Goal: Transaction & Acquisition: Purchase product/service

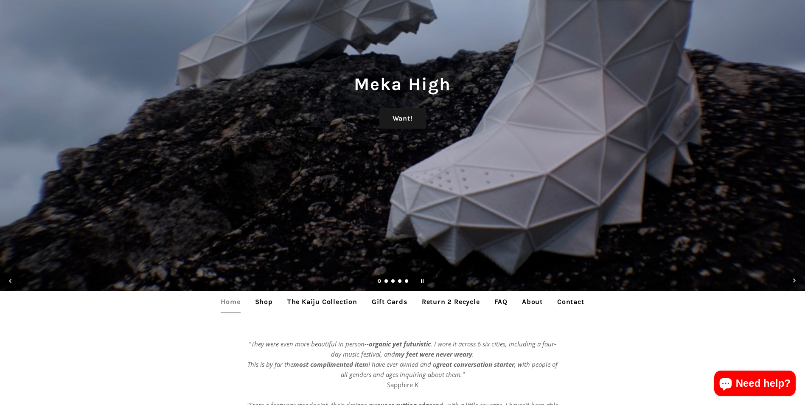
scroll to position [42, 0]
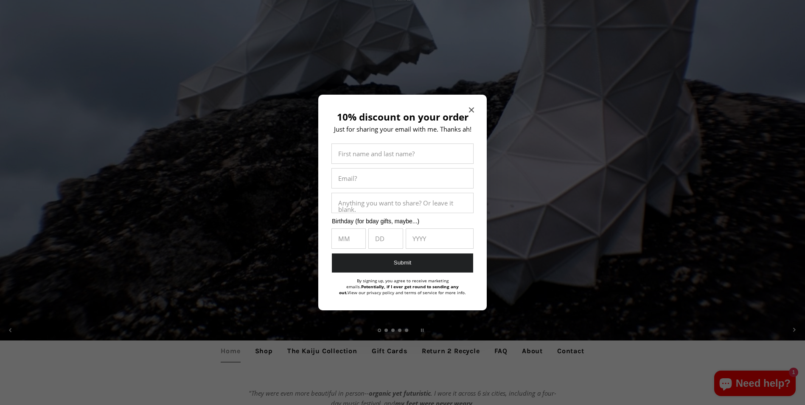
click at [473, 106] on span "Close modal" at bounding box center [471, 110] width 5 height 8
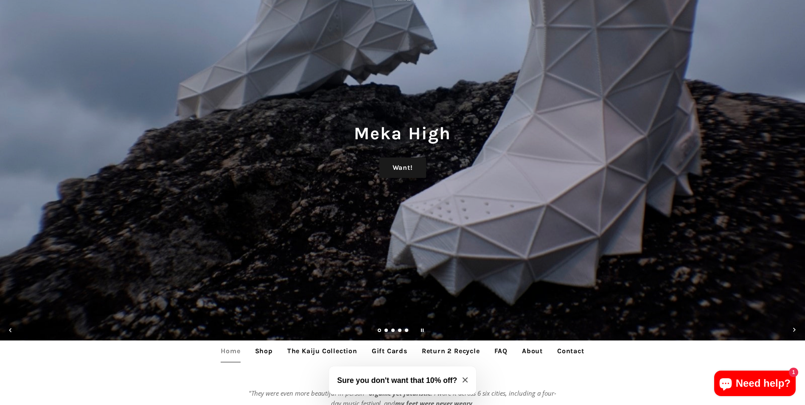
click at [385, 331] on link "Load slide 2" at bounding box center [386, 331] width 4 height 4
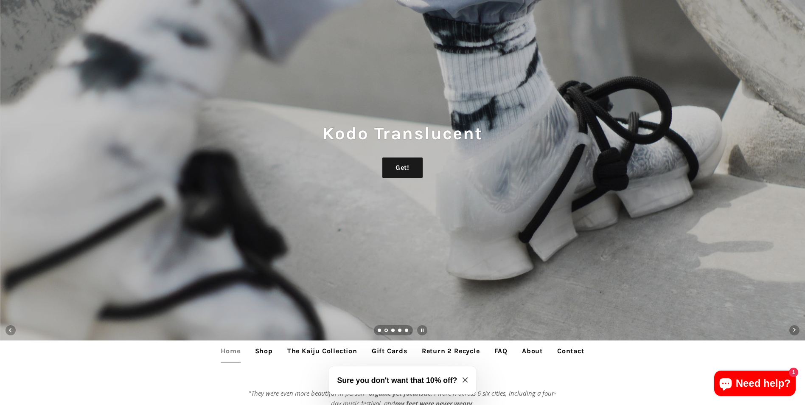
click at [392, 329] on link "Load slide 3" at bounding box center [393, 331] width 4 height 4
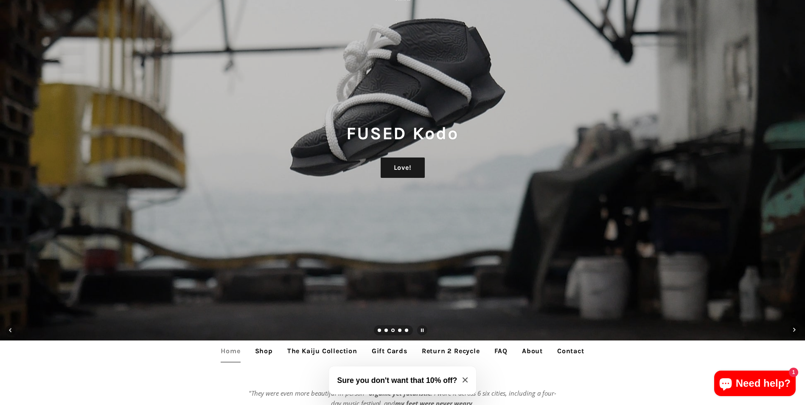
click at [406, 331] on link "Load slide 5" at bounding box center [407, 331] width 4 height 4
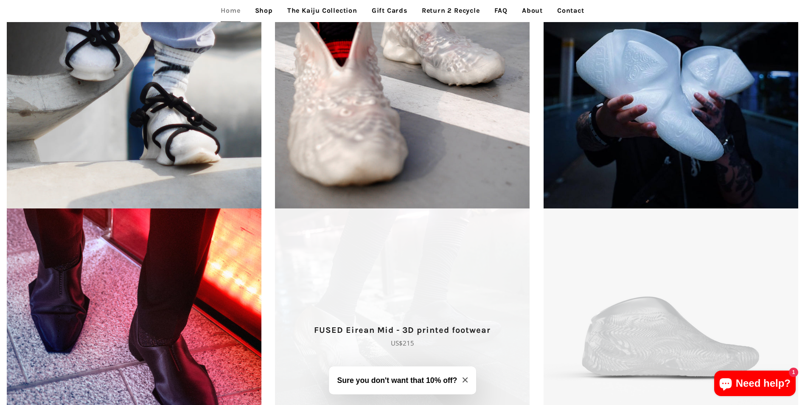
scroll to position [1396, 0]
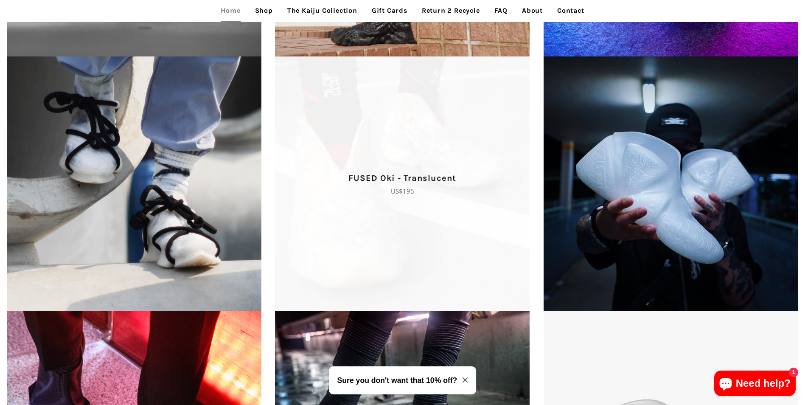
click at [363, 201] on span "FUSED Oki - Translucent Regular price US$195" at bounding box center [402, 183] width 268 height 255
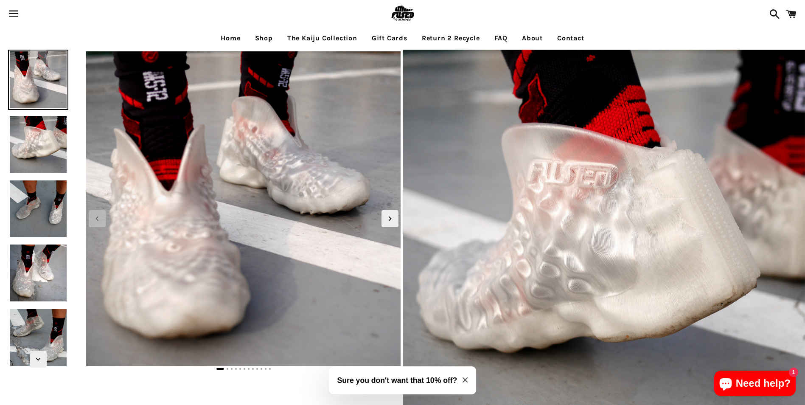
click at [53, 126] on img at bounding box center [38, 144] width 60 height 60
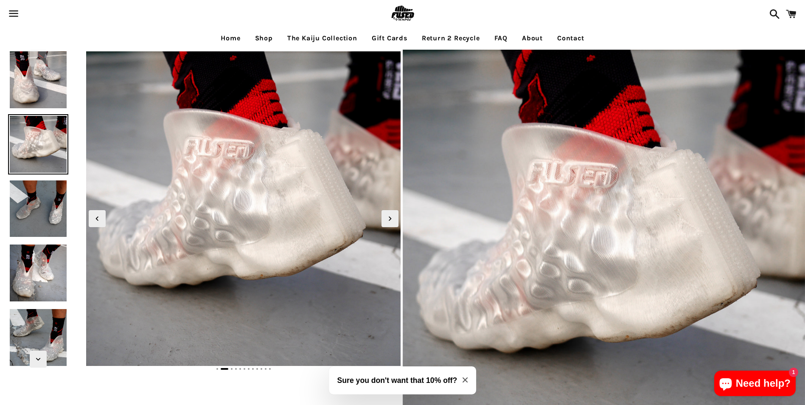
click at [35, 193] on img at bounding box center [38, 209] width 60 height 60
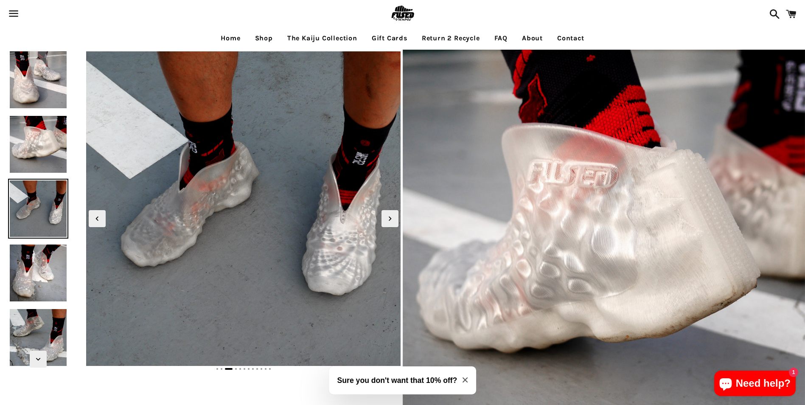
click at [54, 268] on img at bounding box center [38, 273] width 60 height 60
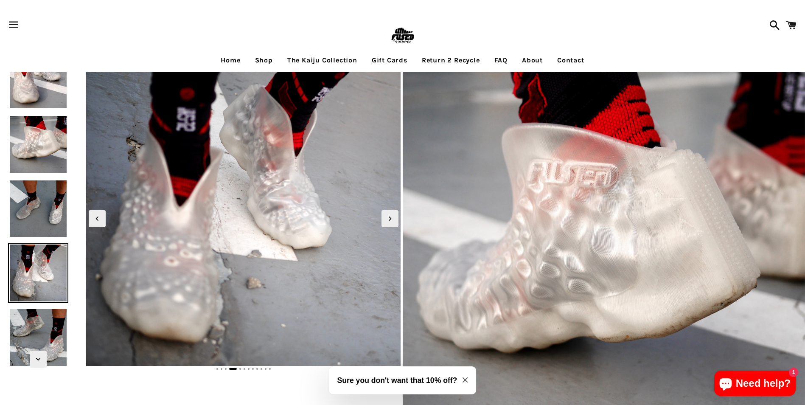
click at [46, 335] on img at bounding box center [38, 337] width 60 height 60
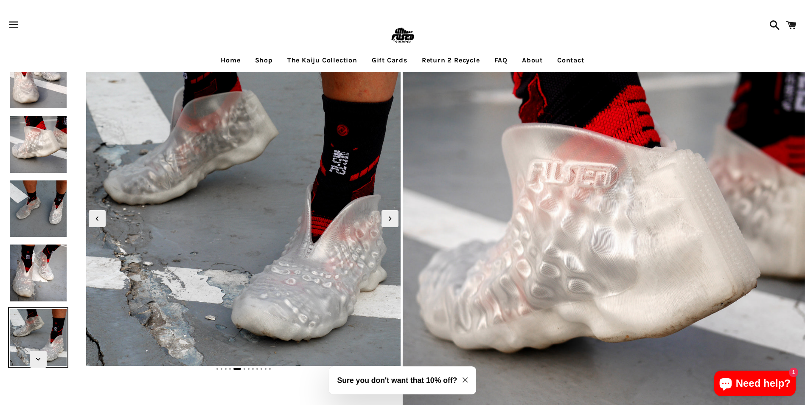
click at [42, 149] on img at bounding box center [38, 144] width 60 height 60
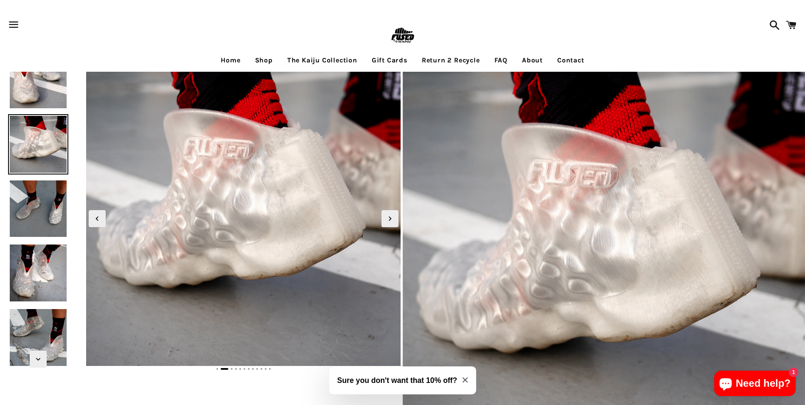
click at [56, 84] on img at bounding box center [38, 80] width 60 height 60
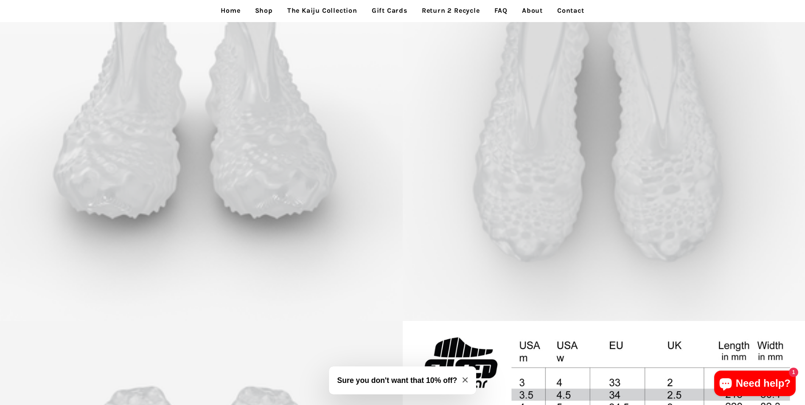
scroll to position [2207, 0]
